Goal: Information Seeking & Learning: Learn about a topic

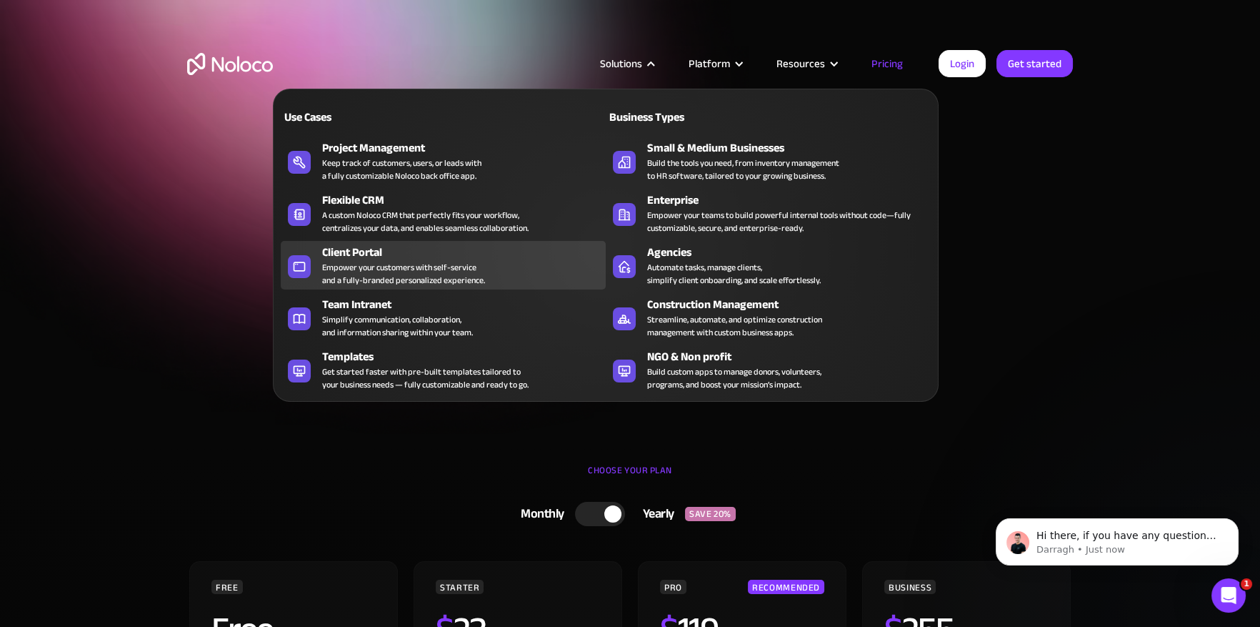
click at [454, 277] on div "Empower your customers with self-service and a fully-branded personalized exper…" at bounding box center [403, 274] width 163 height 26
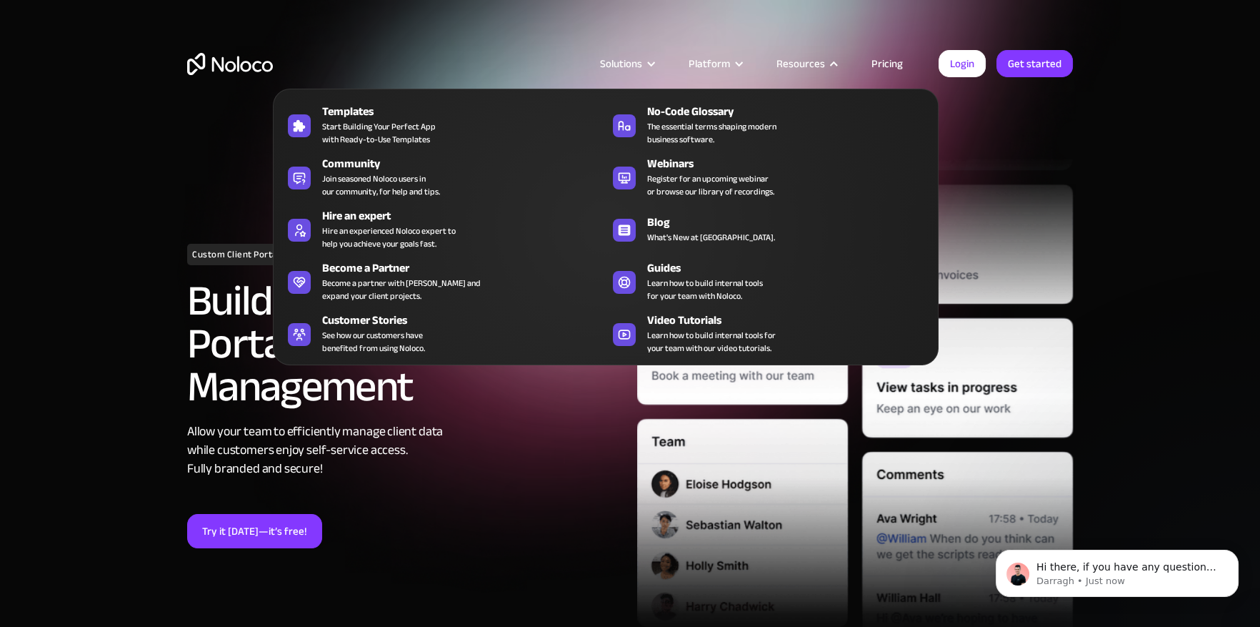
click at [818, 59] on div "Resources" at bounding box center [801, 63] width 49 height 19
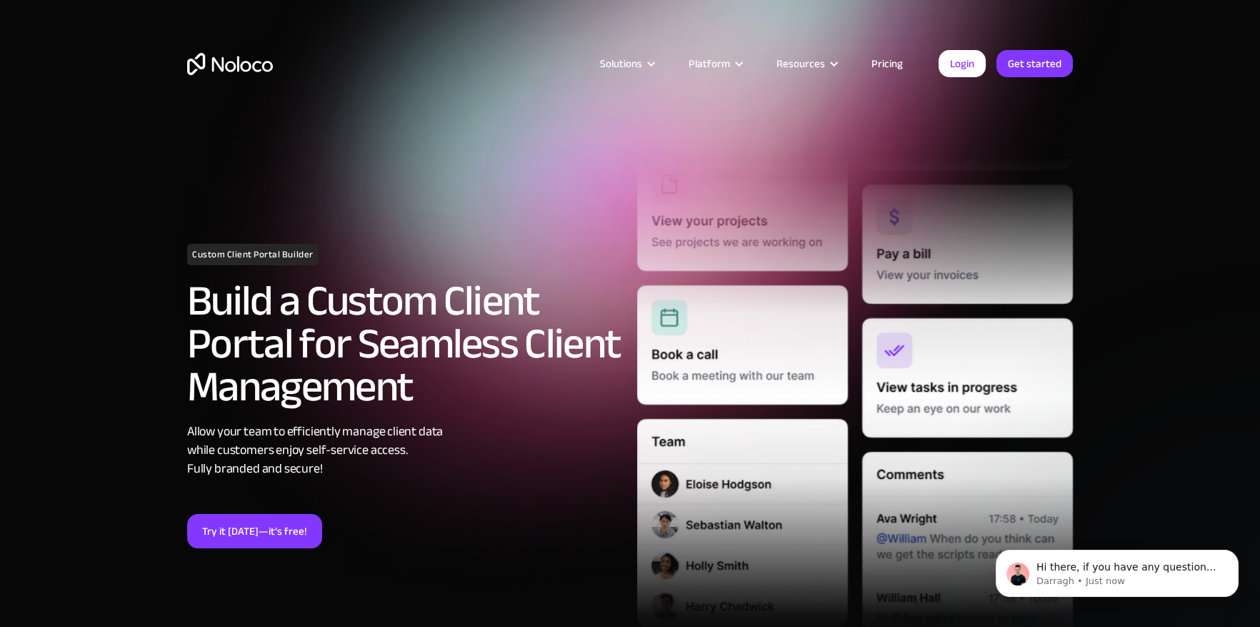
click at [845, 61] on div "Resources" at bounding box center [806, 63] width 95 height 19
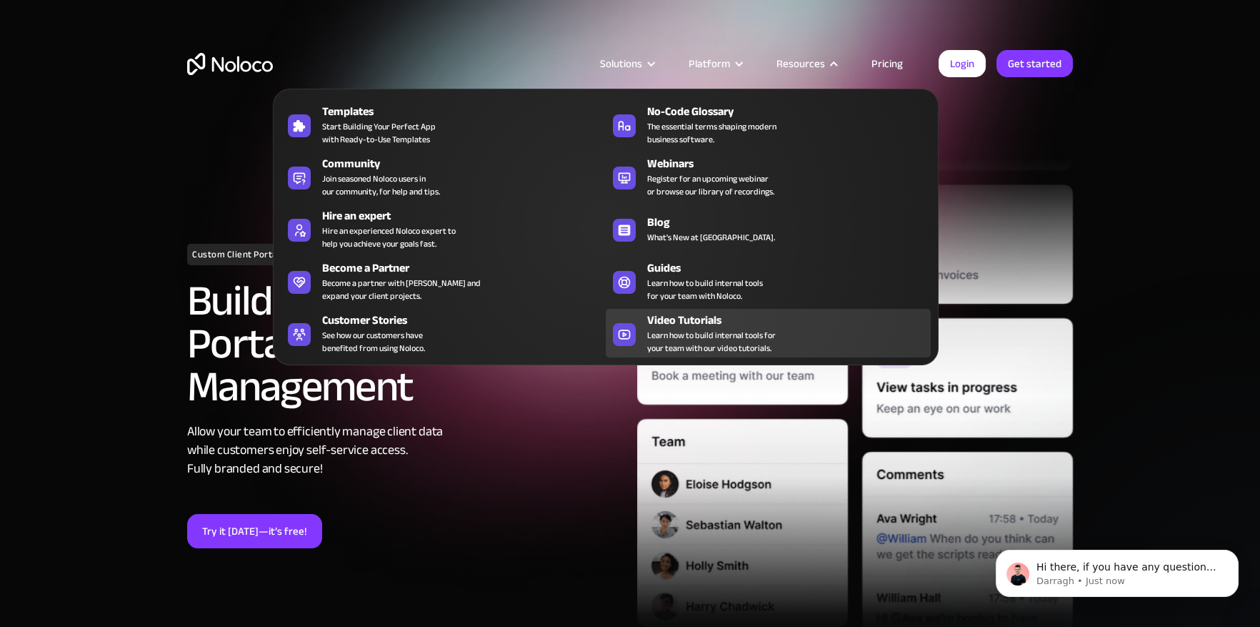
click at [762, 333] on span "Learn how to build internal tools for your team with our video tutorials." at bounding box center [711, 342] width 129 height 26
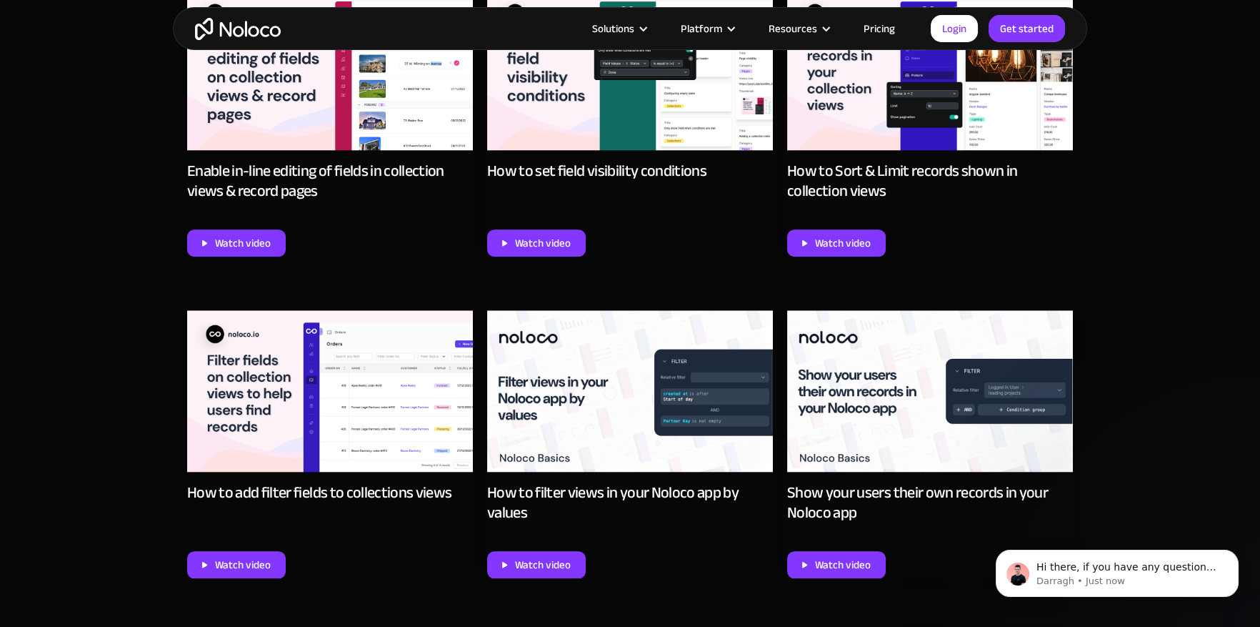
scroll to position [3144, 0]
